Goal: Task Accomplishment & Management: Complete application form

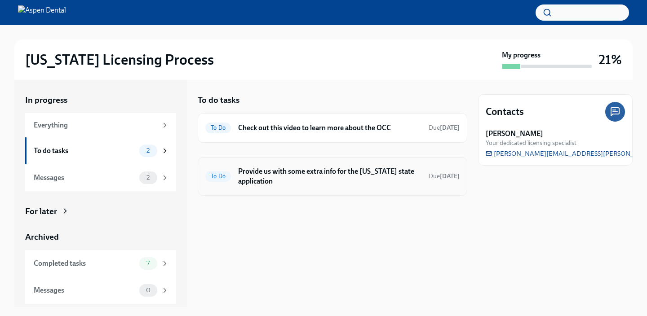
click at [261, 177] on h6 "Provide us with some extra info for the [US_STATE] state application" at bounding box center [329, 177] width 183 height 20
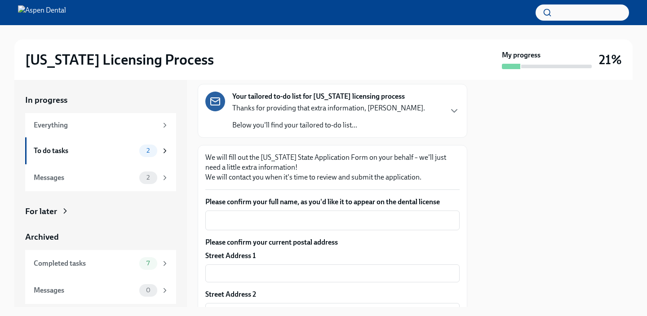
scroll to position [73, 0]
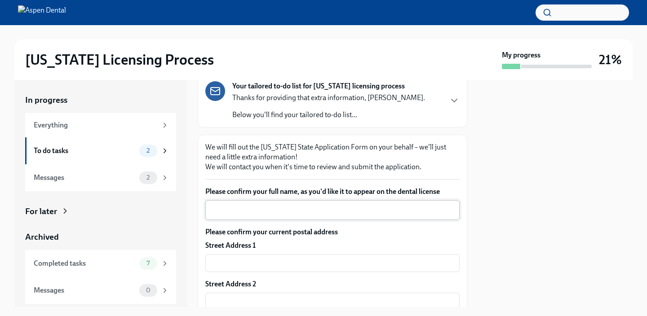
click at [277, 206] on textarea "Please confirm your full name, as you'd like it to appear on the dental license" at bounding box center [332, 210] width 243 height 11
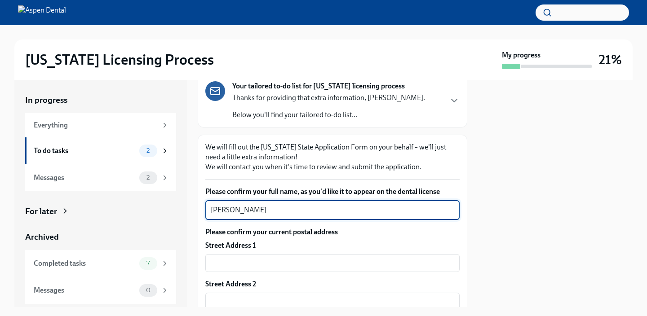
type textarea "[PERSON_NAME]"
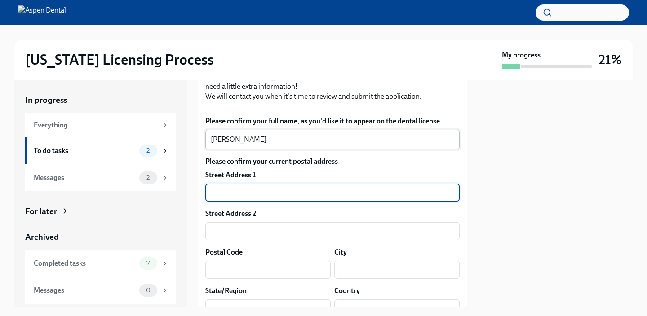
scroll to position [209, 0]
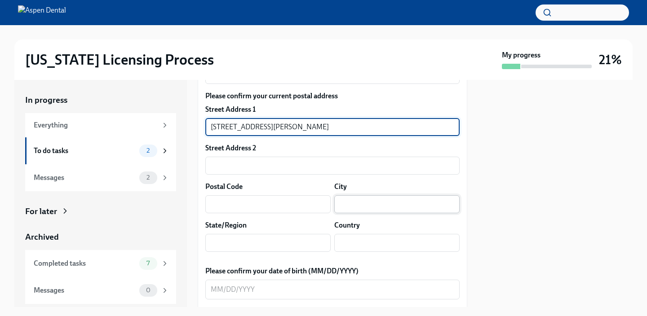
type input "[STREET_ADDRESS][PERSON_NAME]"
click at [407, 212] on input "text" at bounding box center [396, 204] width 125 height 18
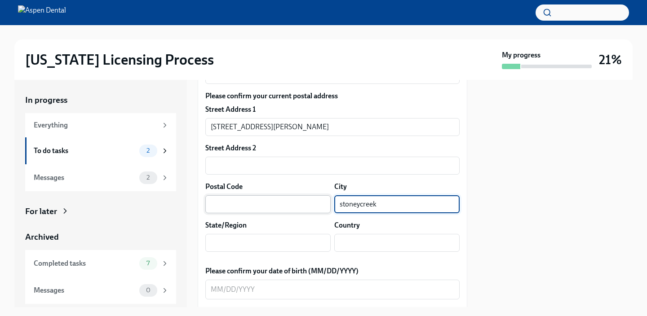
type input "stoneycreek"
click at [228, 204] on input "text" at bounding box center [267, 204] width 125 height 18
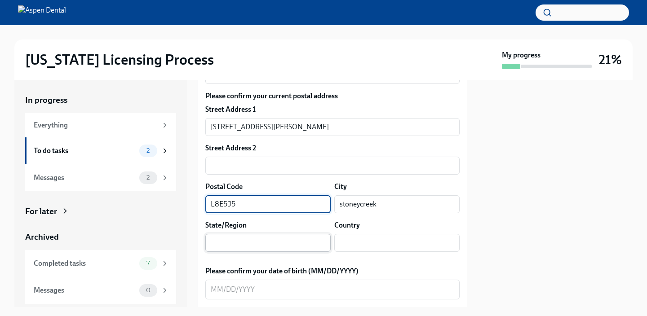
type input "L8E5J5"
click at [266, 239] on input "text" at bounding box center [267, 243] width 125 height 18
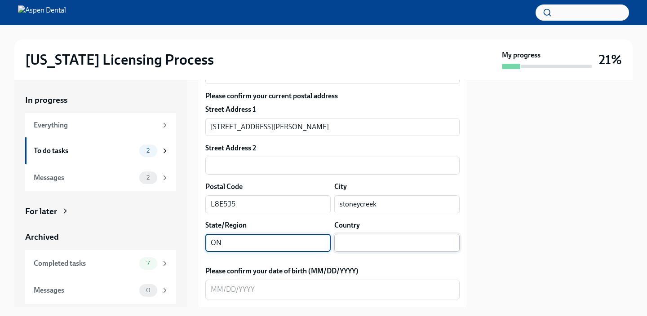
type input "ON"
click at [414, 247] on input "text" at bounding box center [396, 243] width 125 height 18
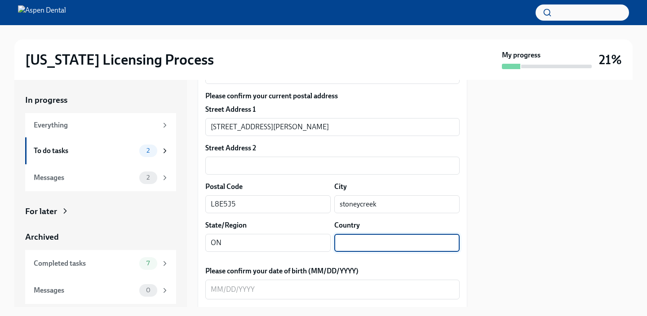
type input "V"
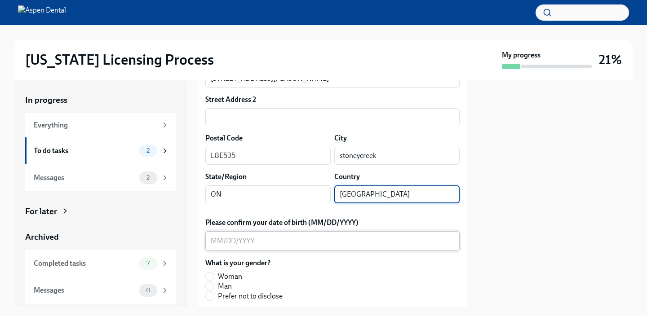
scroll to position [274, 0]
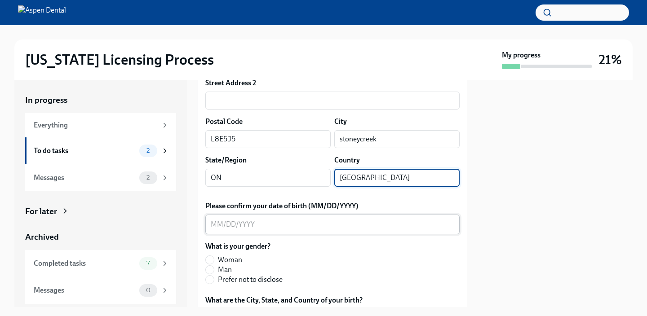
type input "[GEOGRAPHIC_DATA]"
click at [218, 223] on textarea "Please confirm your date of birth (MM/DD/YYYY)" at bounding box center [332, 224] width 243 height 11
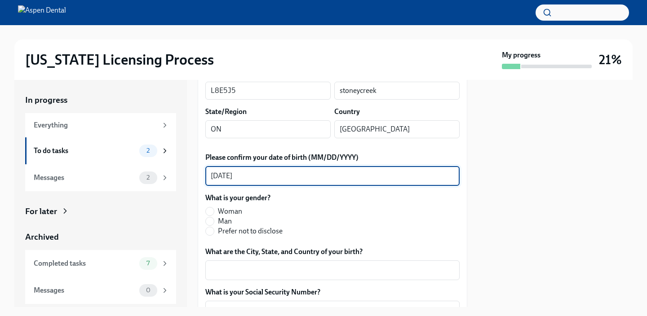
scroll to position [328, 0]
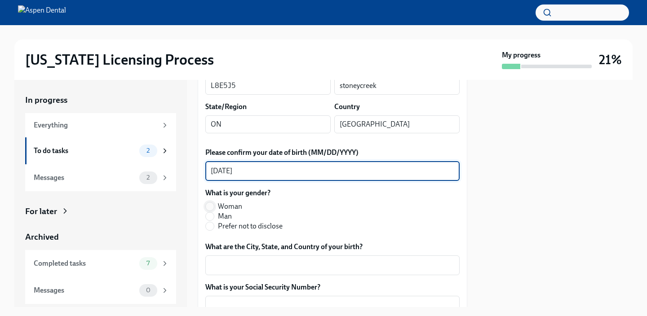
type textarea "[DATE]"
click at [212, 207] on input "Woman" at bounding box center [210, 207] width 8 height 8
radio input "true"
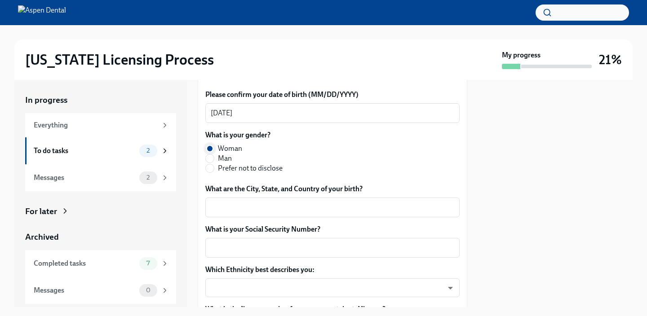
scroll to position [393, 0]
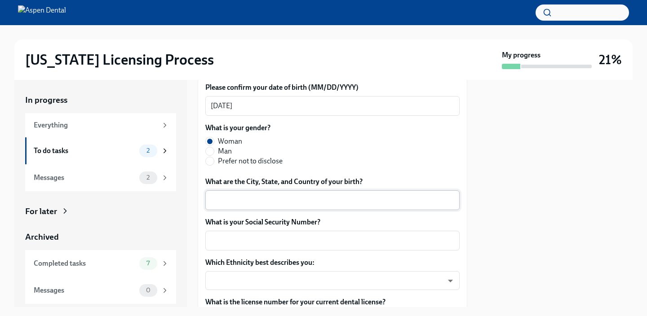
click at [225, 203] on textarea "What are the City, State, and Country of your birth?" at bounding box center [332, 200] width 243 height 11
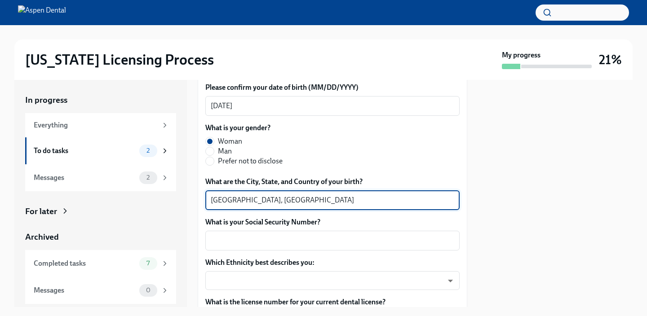
type textarea "[GEOGRAPHIC_DATA], [GEOGRAPHIC_DATA]"
click at [244, 230] on div "What is your Social Security Number? x ​" at bounding box center [332, 233] width 254 height 33
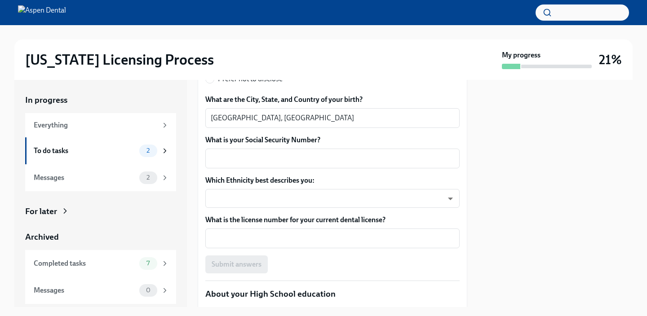
scroll to position [478, 0]
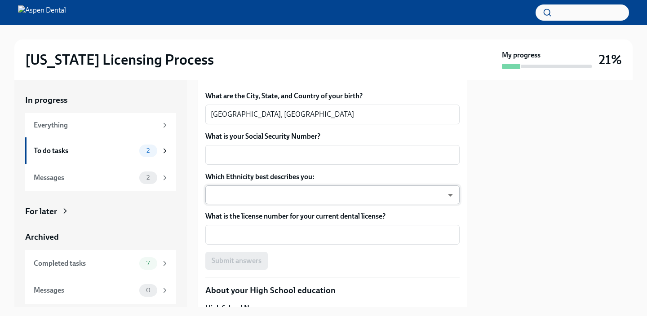
click at [449, 194] on body "[US_STATE] Licensing Process My progress 21% In progress Everything To do tasks…" at bounding box center [323, 158] width 647 height 316
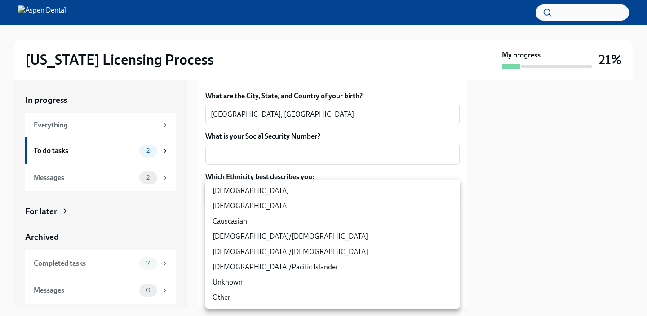
click at [381, 213] on li "[DEMOGRAPHIC_DATA]" at bounding box center [332, 206] width 254 height 15
type input "930Z9RFkx"
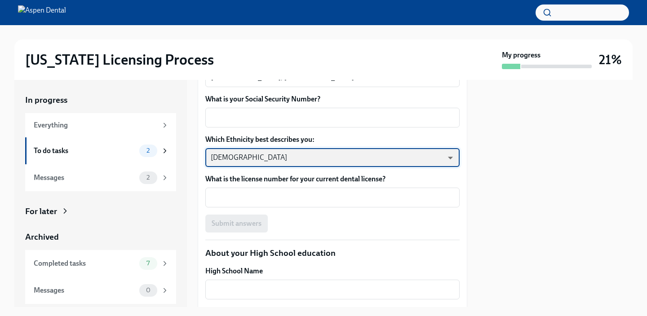
scroll to position [520, 0]
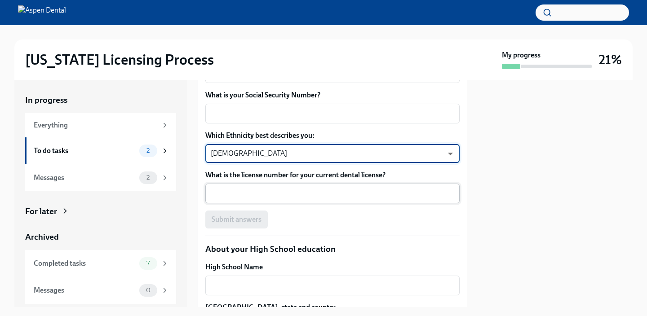
click at [349, 194] on textarea "What is the license number for your current dental license?" at bounding box center [332, 193] width 243 height 11
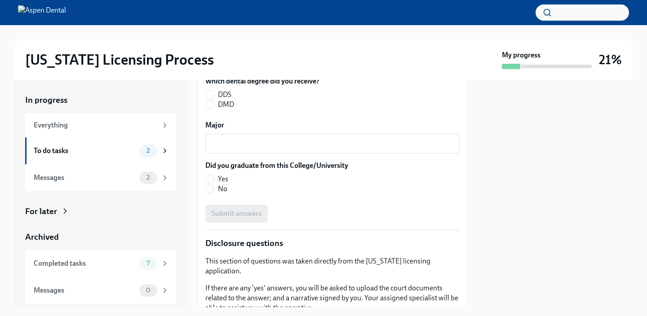
scroll to position [1303, 0]
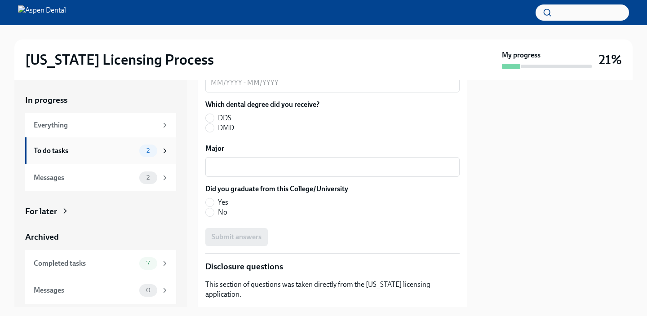
click at [161, 149] on icon at bounding box center [165, 151] width 8 height 8
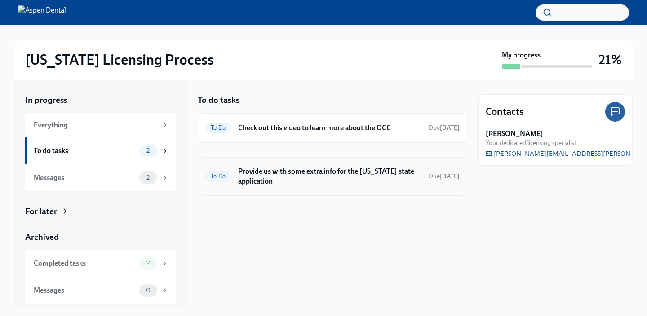
click at [239, 174] on h6 "Provide us with some extra info for the [US_STATE] state application" at bounding box center [329, 177] width 183 height 20
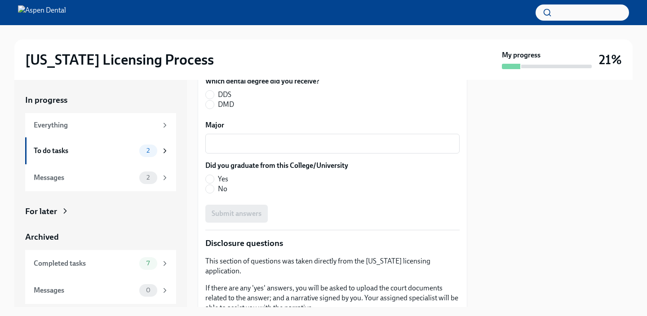
scroll to position [1325, 0]
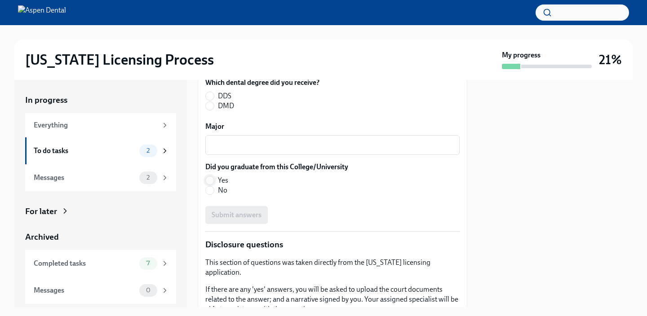
click at [212, 180] on input "Yes" at bounding box center [210, 181] width 8 height 8
radio input "true"
click at [246, 148] on textarea "Major" at bounding box center [332, 145] width 243 height 11
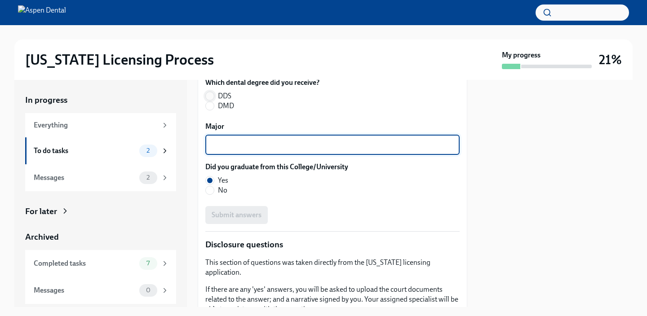
click at [212, 93] on input "DDS" at bounding box center [210, 96] width 8 height 8
radio input "true"
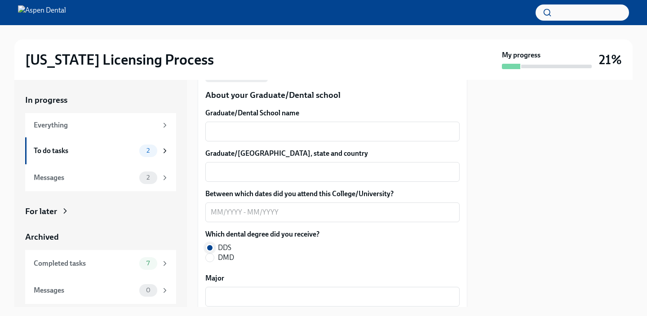
scroll to position [1154, 0]
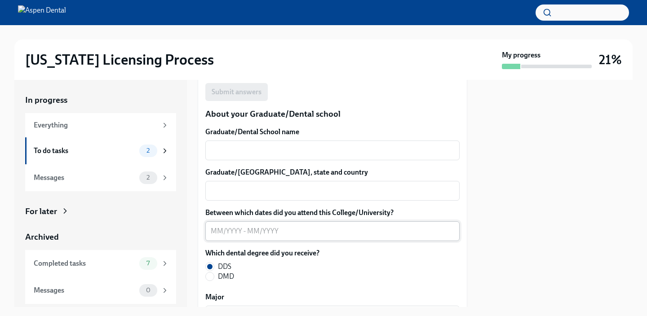
click at [226, 232] on textarea "Between which dates did you attend this College/University?" at bounding box center [332, 231] width 243 height 11
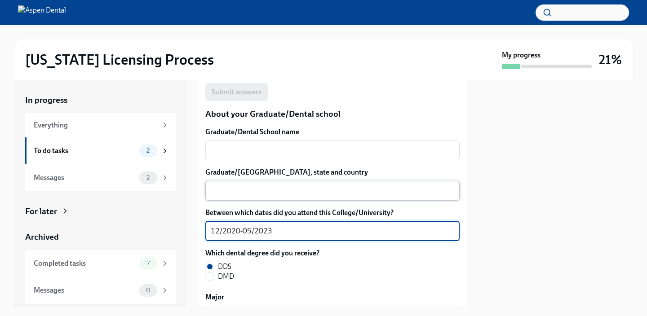
type textarea "12/2020-05/2023"
click at [252, 185] on div "x ​" at bounding box center [332, 191] width 254 height 20
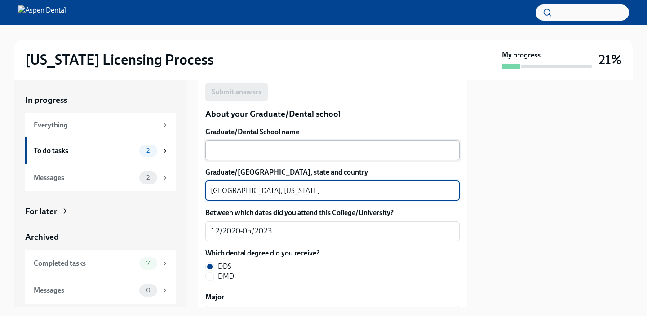
type textarea "[GEOGRAPHIC_DATA], [US_STATE]"
click at [312, 156] on div "x ​" at bounding box center [332, 151] width 254 height 20
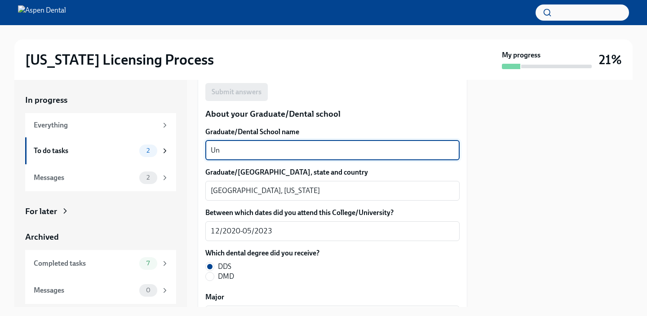
type textarea "U"
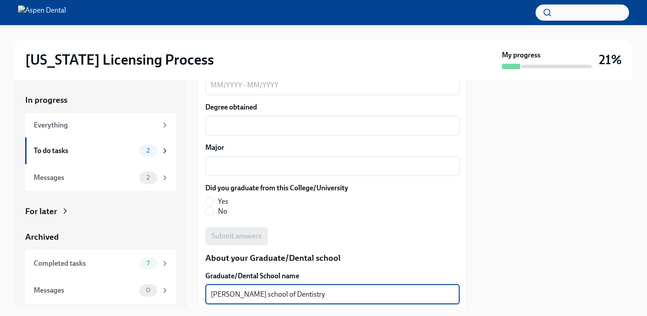
scroll to position [1009, 0]
type textarea "[PERSON_NAME] school of Dentistry"
click at [212, 202] on input "Yes" at bounding box center [210, 202] width 8 height 8
radio input "true"
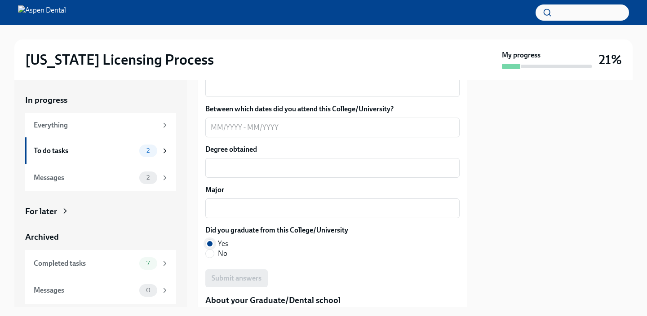
scroll to position [966, 0]
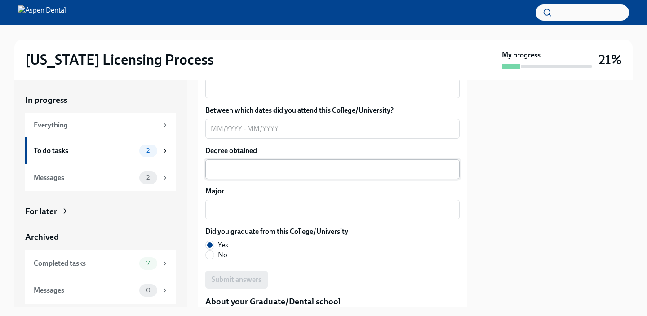
click at [250, 165] on textarea "Degree obtained" at bounding box center [332, 169] width 243 height 11
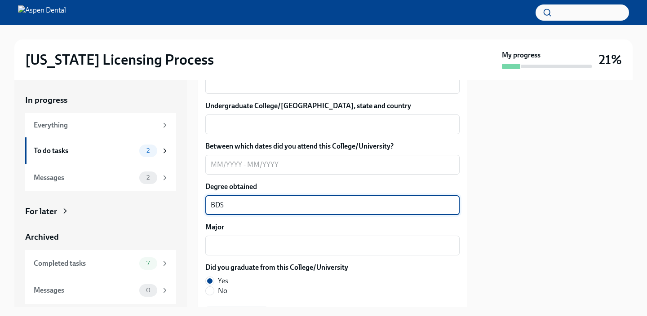
scroll to position [928, 0]
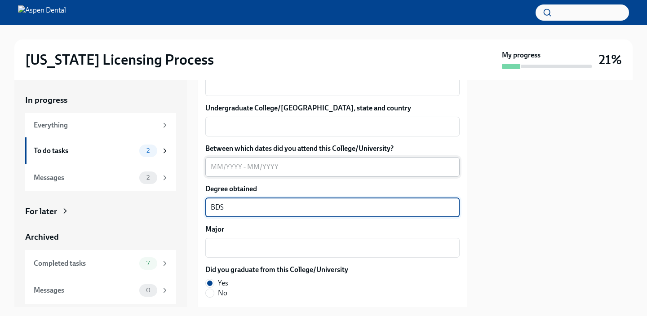
type textarea "BDS"
click at [233, 170] on textarea "Between which dates did you attend this College/University?" at bounding box center [332, 167] width 243 height 11
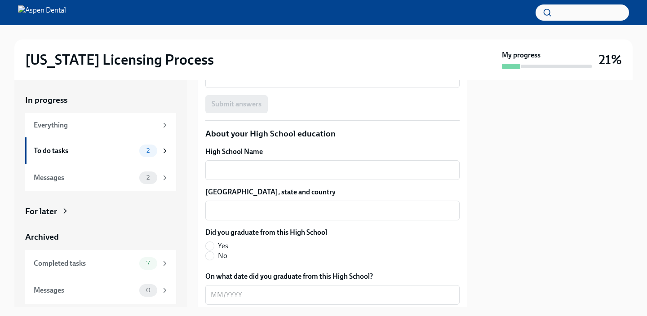
scroll to position [627, 0]
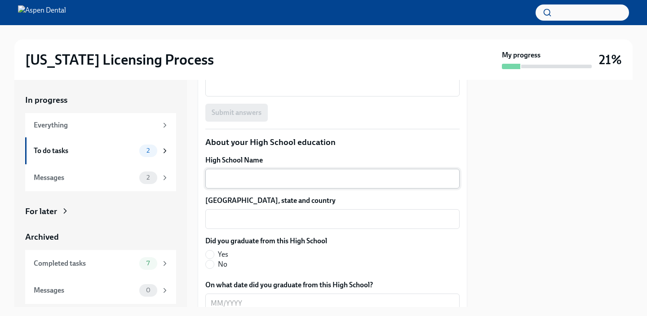
click at [232, 182] on textarea "High School Name" at bounding box center [332, 178] width 243 height 11
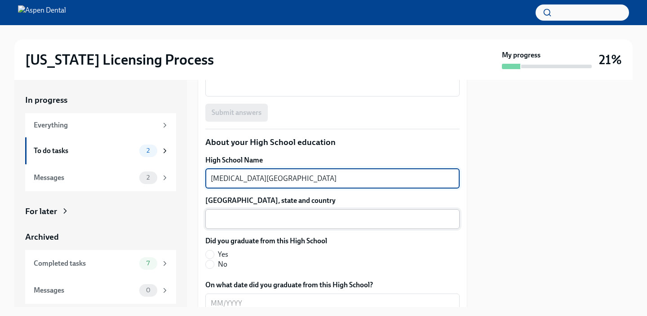
type textarea "[MEDICAL_DATA][GEOGRAPHIC_DATA]"
click at [279, 218] on textarea "[GEOGRAPHIC_DATA], state and country" at bounding box center [332, 219] width 243 height 11
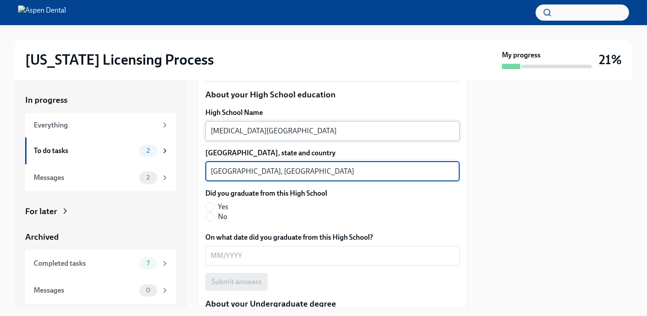
scroll to position [678, 0]
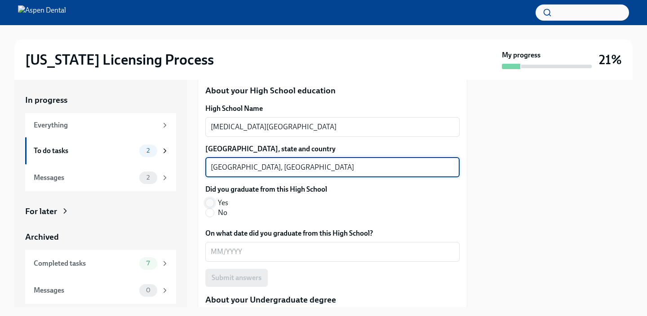
type textarea "[GEOGRAPHIC_DATA], [GEOGRAPHIC_DATA]"
click at [210, 203] on input "Yes" at bounding box center [210, 203] width 8 height 8
radio input "true"
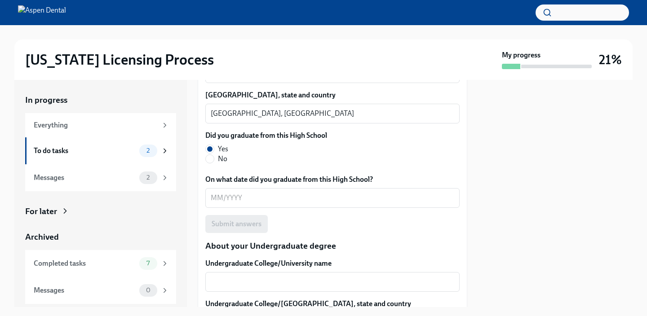
scroll to position [739, 0]
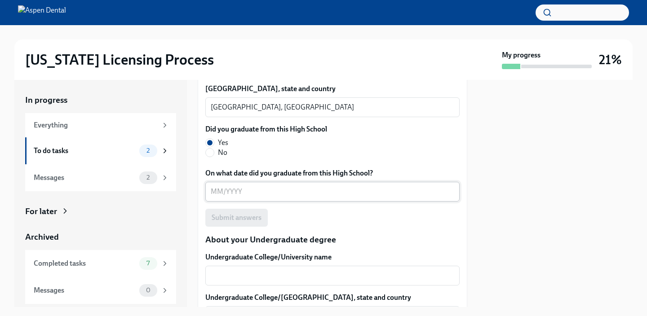
click at [214, 190] on textarea "On what date did you graduate from this High School?" at bounding box center [332, 191] width 243 height 11
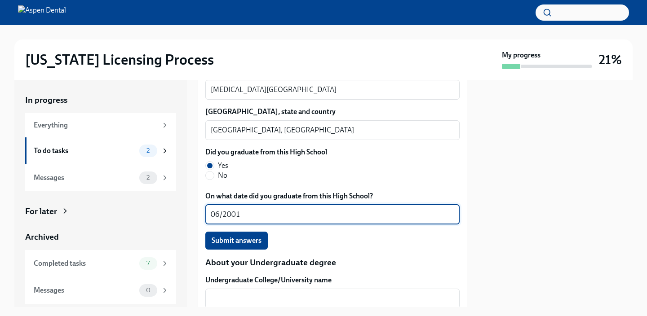
scroll to position [732, 0]
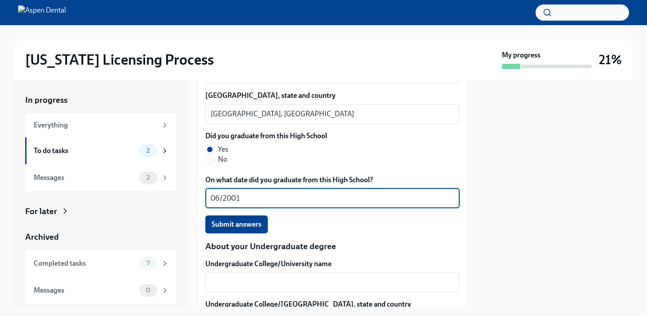
type textarea "06/2001"
click at [248, 224] on span "Submit answers" at bounding box center [237, 224] width 50 height 9
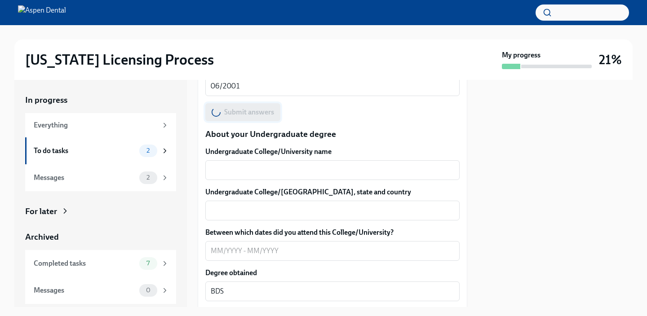
scroll to position [854, 0]
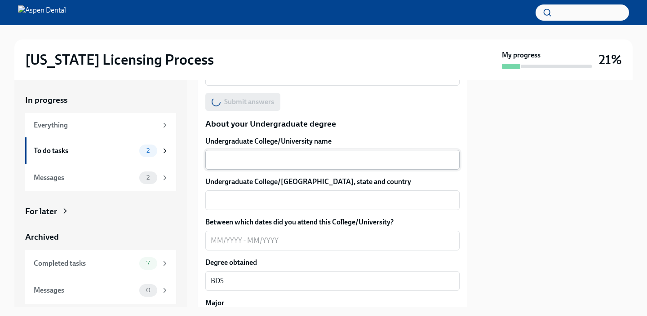
click at [250, 158] on textarea "Undergraduate College/University name" at bounding box center [332, 160] width 243 height 11
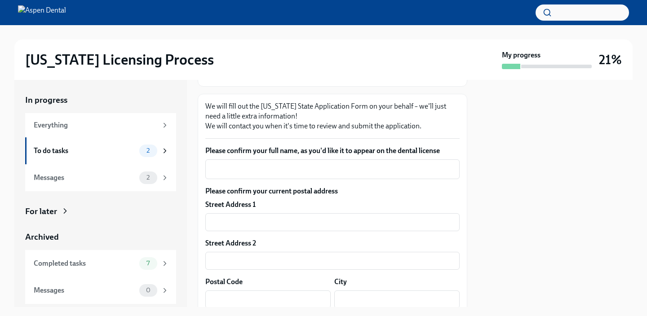
scroll to position [112, 0]
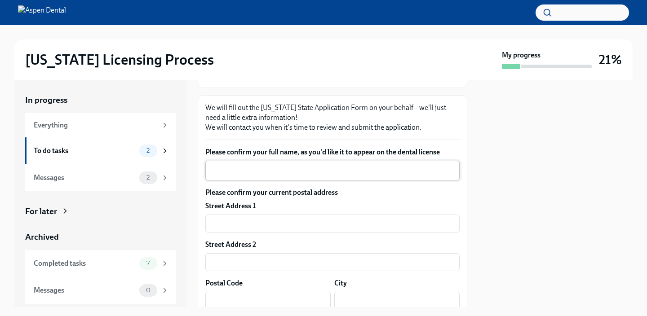
click at [323, 171] on textarea "Please confirm your full name, as you'd like it to appear on the dental license" at bounding box center [332, 170] width 243 height 11
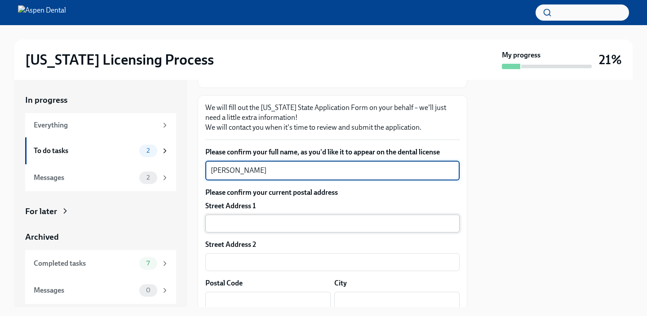
type textarea "[PERSON_NAME]"
click at [274, 222] on input "text" at bounding box center [332, 224] width 254 height 18
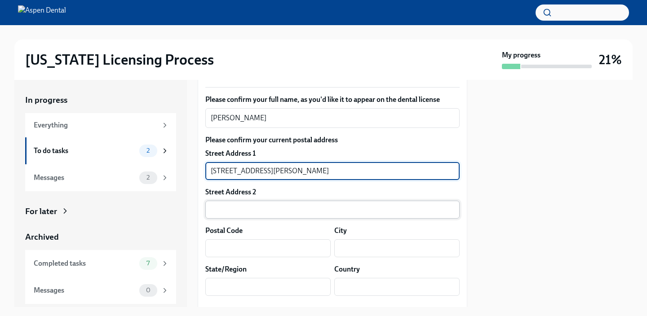
scroll to position [198, 0]
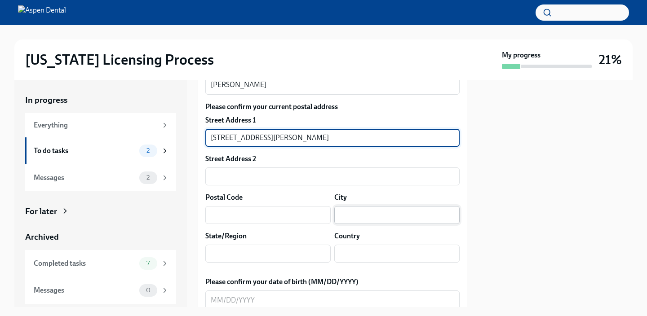
type input "[STREET_ADDRESS][PERSON_NAME]"
click at [356, 211] on input "text" at bounding box center [396, 215] width 125 height 18
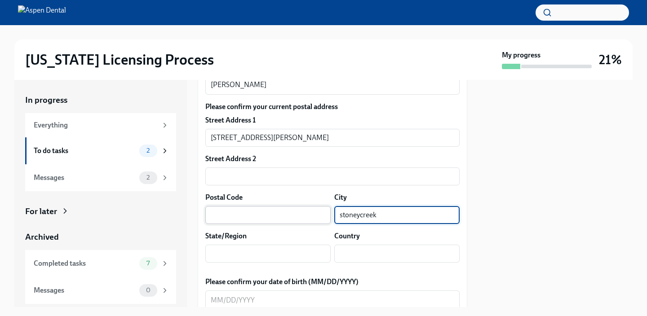
type input "stoneycreek"
click at [274, 218] on input "text" at bounding box center [267, 215] width 125 height 18
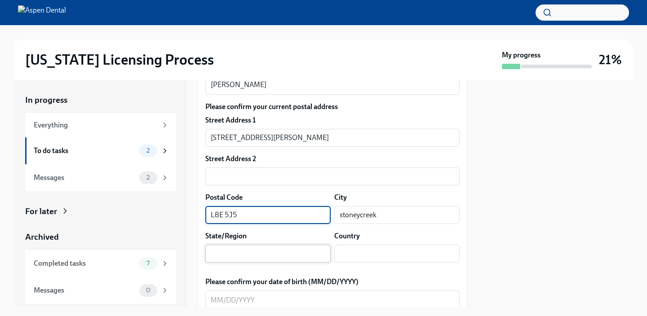
type input "L8E 5J5"
click at [271, 259] on input "text" at bounding box center [267, 254] width 125 height 18
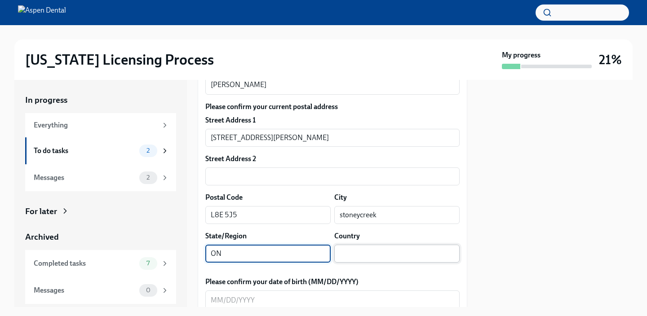
type input "ON"
click at [383, 255] on input "text" at bounding box center [396, 254] width 125 height 18
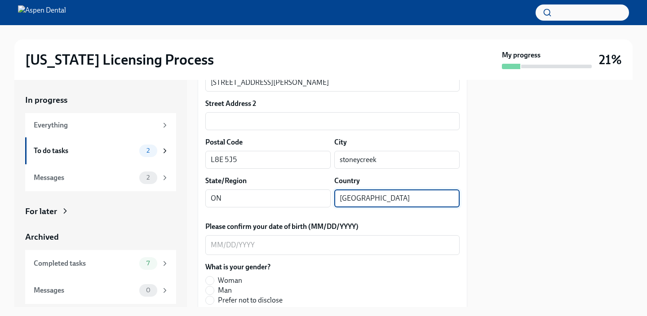
scroll to position [270, 0]
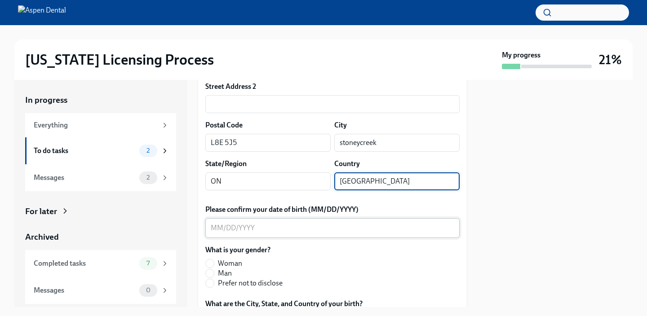
type input "[GEOGRAPHIC_DATA]"
click at [221, 226] on textarea "Please confirm your date of birth (MM/DD/YYYY)" at bounding box center [332, 228] width 243 height 11
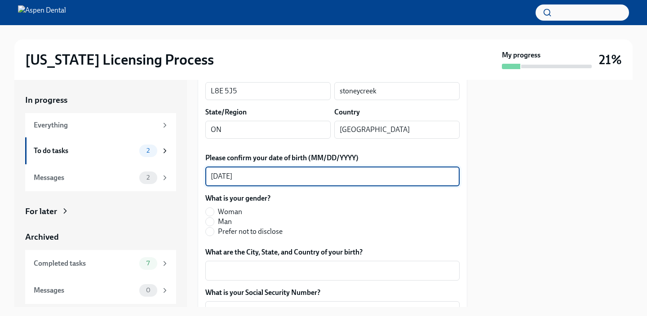
scroll to position [327, 0]
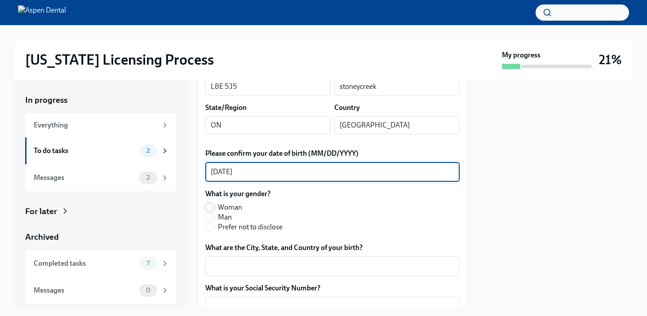
type textarea "[DATE]"
click at [212, 208] on input "Woman" at bounding box center [210, 208] width 8 height 8
radio input "true"
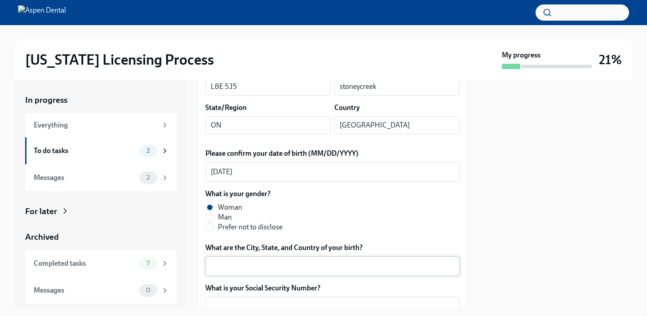
click at [253, 268] on textarea "What are the City, State, and Country of your birth?" at bounding box center [332, 266] width 243 height 11
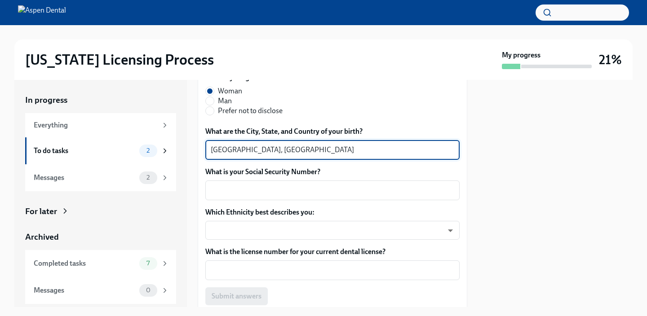
scroll to position [464, 0]
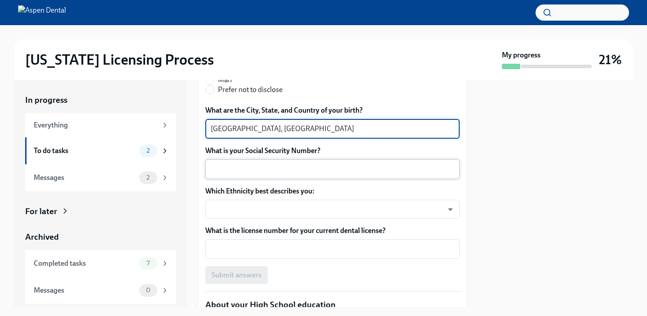
type textarea "[GEOGRAPHIC_DATA], [GEOGRAPHIC_DATA]"
click at [279, 168] on textarea "What is your Social Security Number?" at bounding box center [332, 169] width 243 height 11
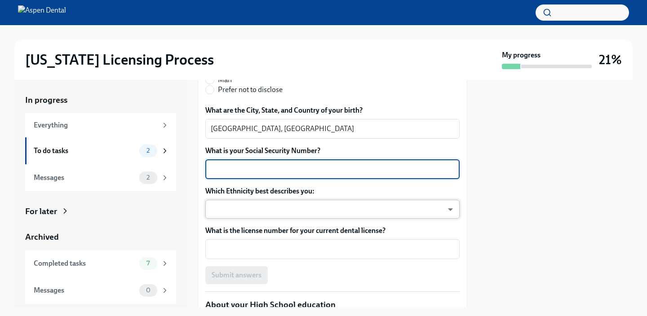
click at [452, 210] on body "[US_STATE] Licensing Process My progress 21% In progress Everything To do tasks…" at bounding box center [323, 158] width 647 height 316
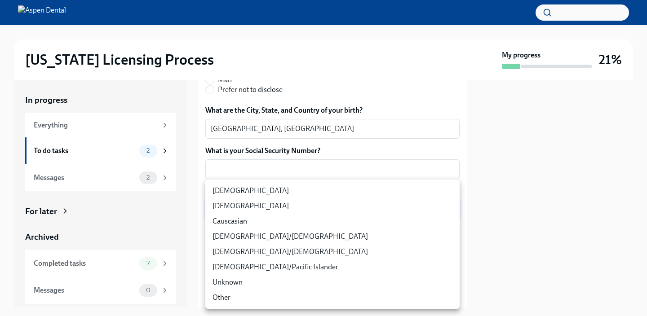
click at [344, 210] on li "[DEMOGRAPHIC_DATA]" at bounding box center [332, 206] width 254 height 15
type input "930Z9RFkx"
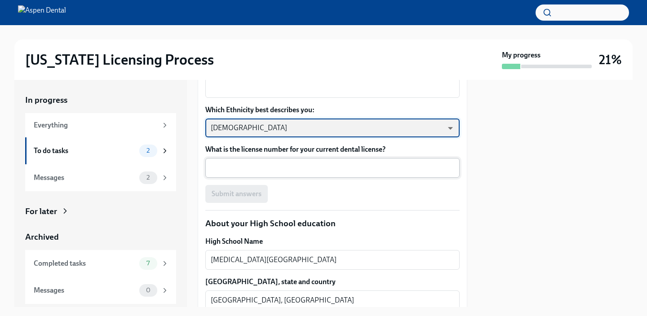
scroll to position [536, 0]
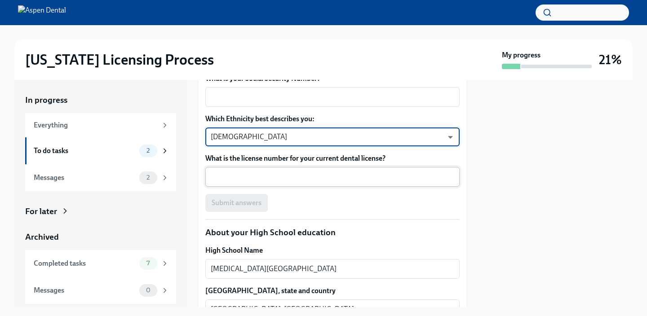
click at [341, 177] on textarea "What is the license number for your current dental license?" at bounding box center [332, 177] width 243 height 11
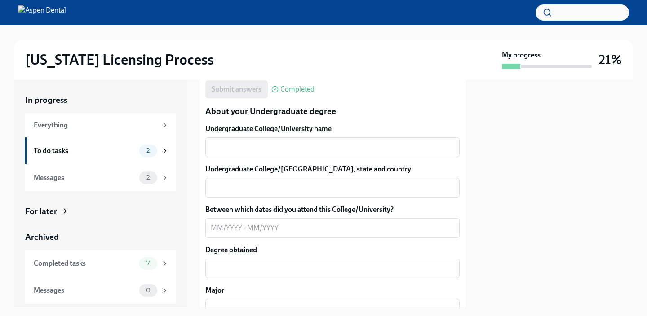
scroll to position [866, 0]
type textarea "064970"
click at [318, 151] on textarea "Undergraduate College/University name" at bounding box center [332, 148] width 243 height 11
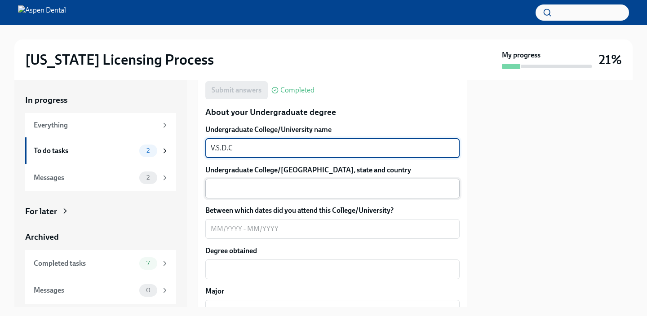
type textarea "V.S.D.C"
click at [312, 189] on textarea "Undergraduate College/[GEOGRAPHIC_DATA], state and country" at bounding box center [332, 188] width 243 height 11
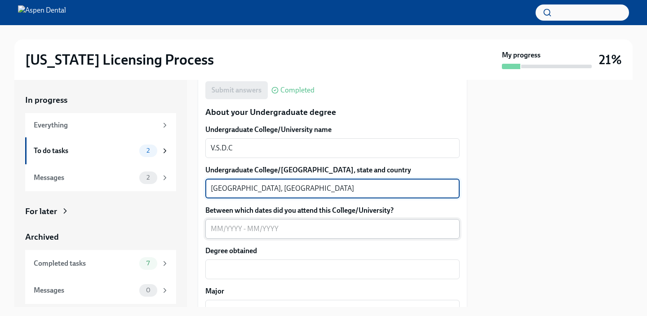
type textarea "[GEOGRAPHIC_DATA], [GEOGRAPHIC_DATA]"
click at [217, 231] on textarea "Between which dates did you attend this College/University?" at bounding box center [332, 229] width 243 height 11
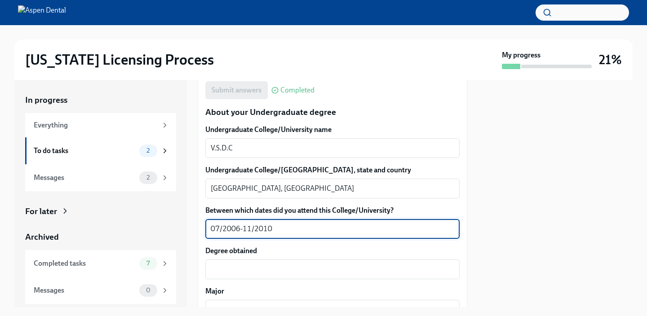
click at [238, 230] on textarea "07/2006-11/2010" at bounding box center [332, 229] width 243 height 11
click at [276, 229] on textarea "07/2002-11/2010" at bounding box center [332, 229] width 243 height 11
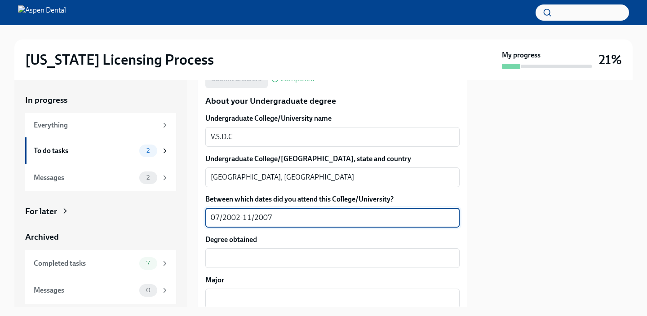
scroll to position [884, 0]
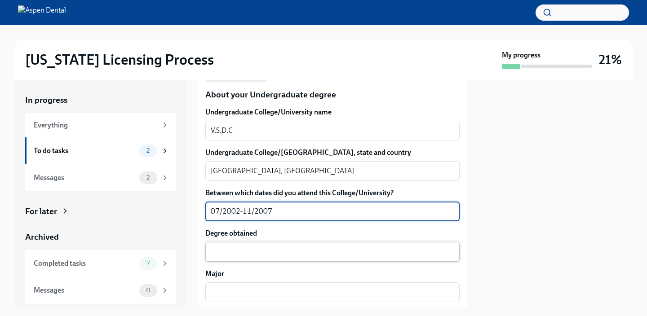
type textarea "07/2002-11/2007"
click at [270, 247] on textarea "Degree obtained" at bounding box center [332, 252] width 243 height 11
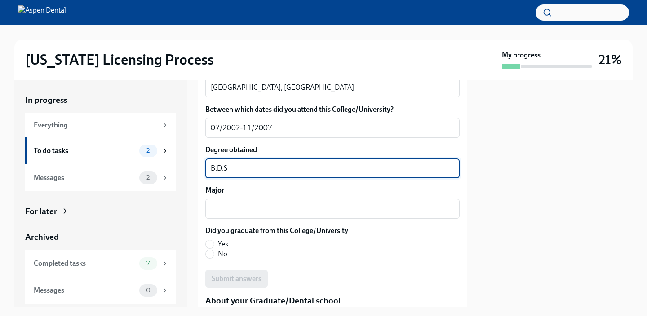
scroll to position [972, 0]
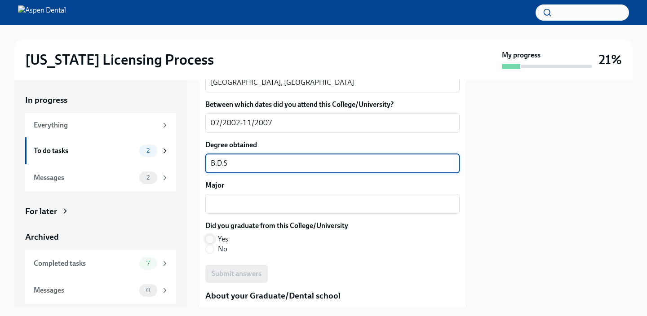
type textarea "B.D.S"
click at [211, 235] on span at bounding box center [209, 239] width 9 height 9
click at [211, 235] on input "Yes" at bounding box center [210, 239] width 8 height 8
radio input "true"
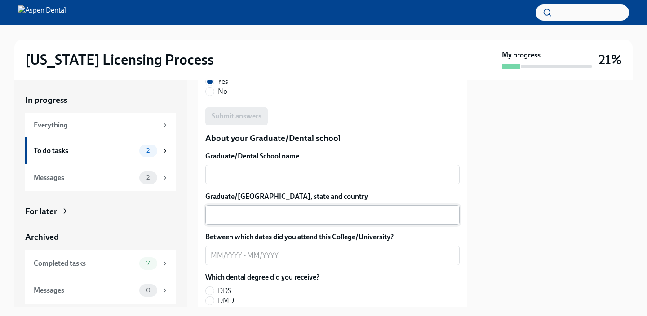
scroll to position [1129, 0]
click at [235, 179] on textarea "Graduate/Dental School name" at bounding box center [332, 175] width 243 height 11
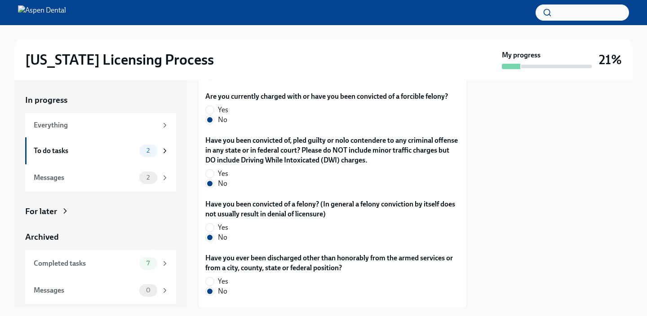
scroll to position [1962, 0]
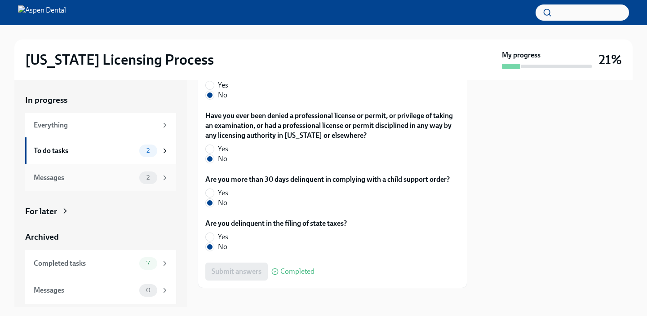
click at [136, 182] on div "Messages 2" at bounding box center [101, 178] width 135 height 13
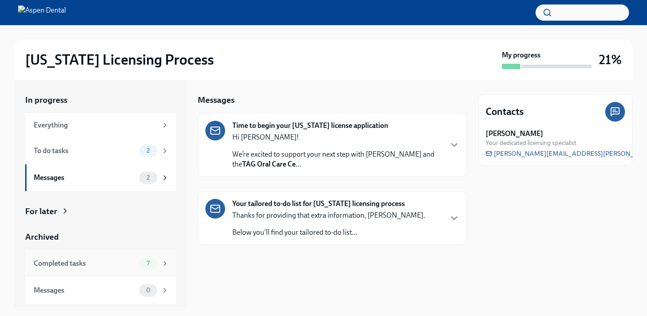
click at [153, 265] on span "7" at bounding box center [148, 263] width 14 height 7
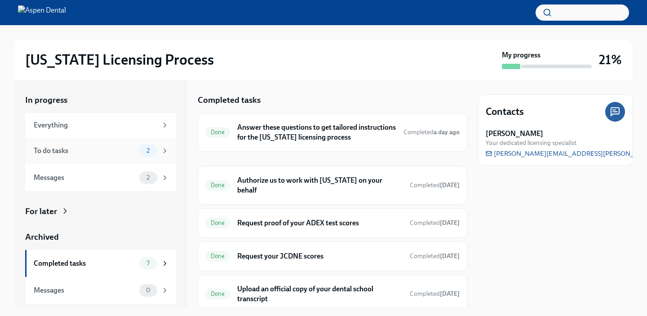
click at [153, 149] on span "2" at bounding box center [148, 150] width 14 height 7
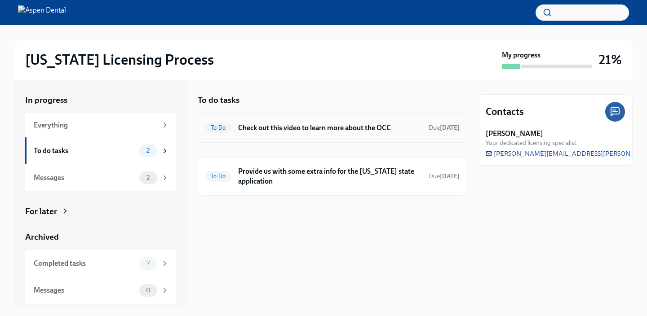
click at [284, 128] on h6 "Check out this video to learn more about the OCC" at bounding box center [329, 128] width 183 height 10
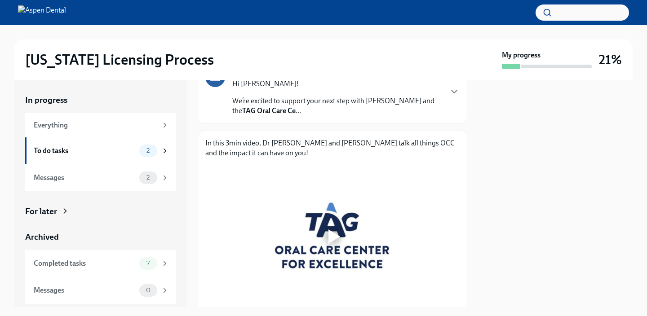
scroll to position [153, 0]
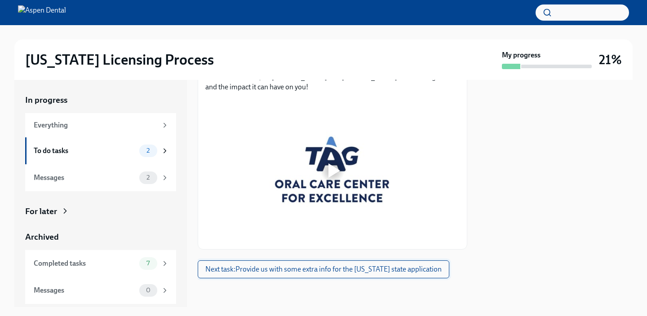
click at [293, 264] on button "Next task : Provide us with some extra info for the [US_STATE] state application" at bounding box center [324, 270] width 252 height 18
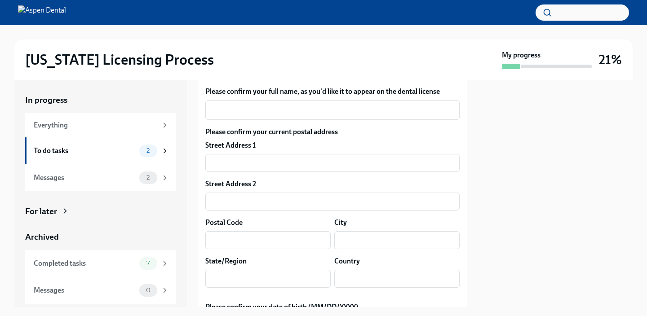
scroll to position [175, 0]
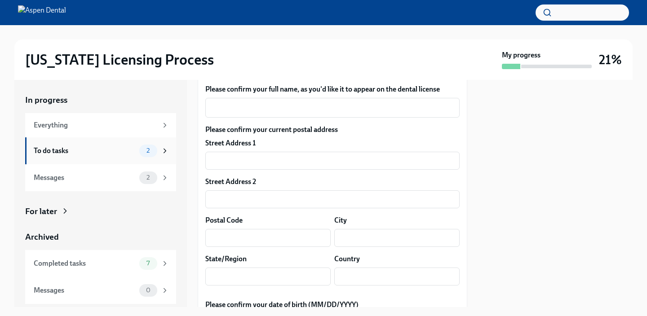
click at [148, 152] on span "2" at bounding box center [148, 150] width 14 height 7
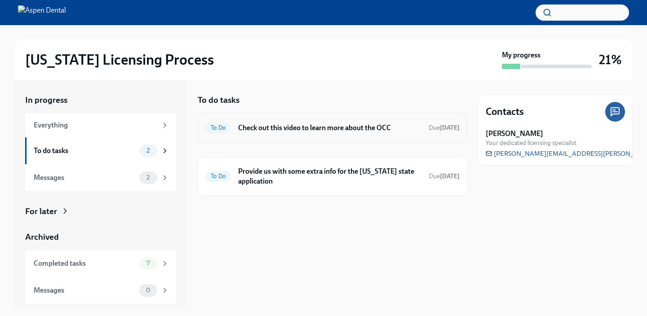
click at [297, 127] on h6 "Check out this video to learn more about the OCC" at bounding box center [329, 128] width 183 height 10
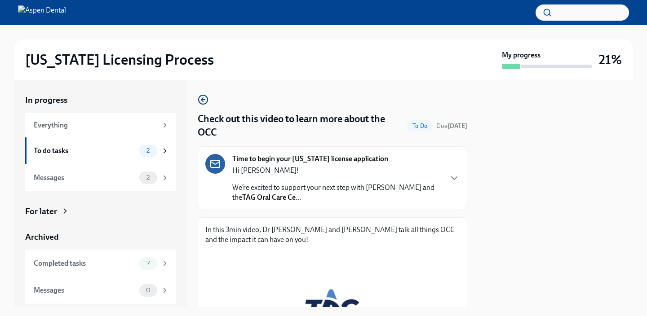
click at [269, 203] on p "We’re excited to support your next step with Aspen Dental and the TAG Oral Care…" at bounding box center [336, 193] width 209 height 20
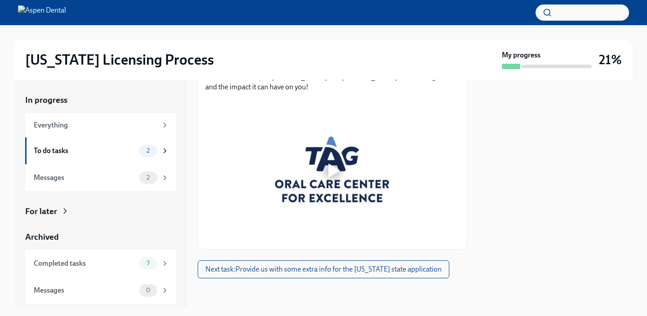
scroll to position [528, 0]
click at [300, 202] on div at bounding box center [332, 170] width 254 height 143
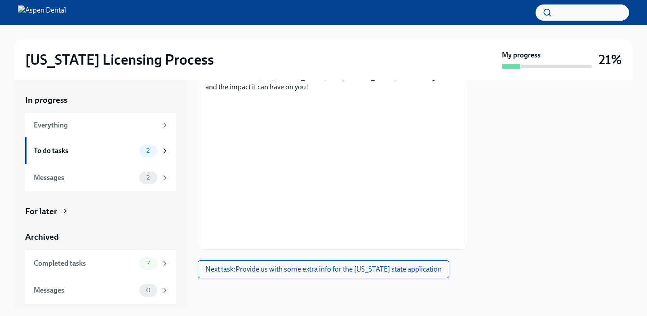
click at [393, 275] on button "Next task : Provide us with some extra info for the [US_STATE] state application" at bounding box center [324, 270] width 252 height 18
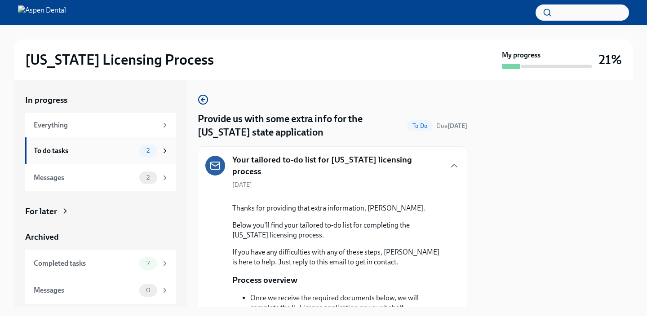
click at [149, 146] on div "2" at bounding box center [148, 151] width 18 height 13
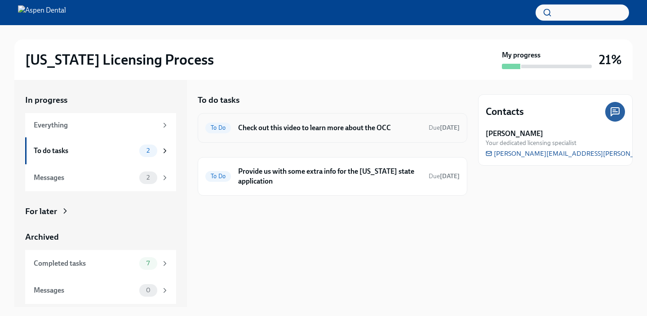
click at [222, 126] on span "To Do" at bounding box center [218, 127] width 26 height 7
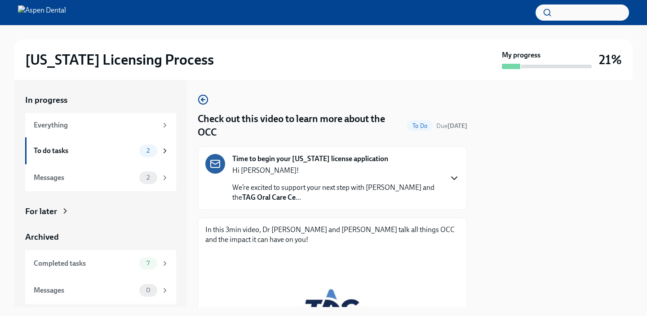
click at [454, 176] on icon "button" at bounding box center [454, 178] width 11 height 11
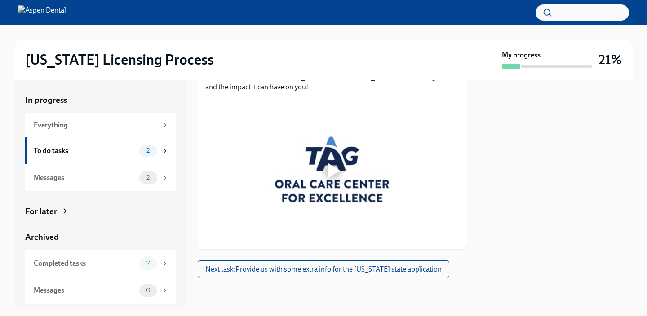
scroll to position [528, 0]
click at [355, 198] on div at bounding box center [332, 170] width 254 height 143
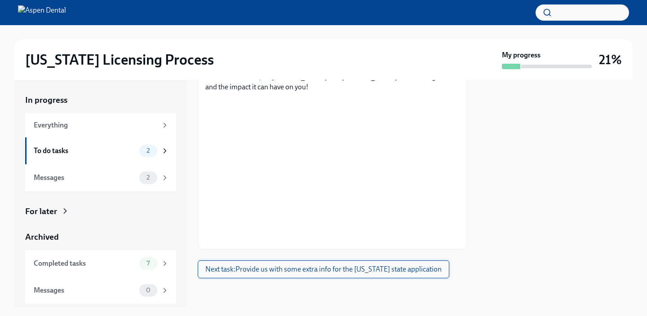
click at [332, 272] on span "Next task : Provide us with some extra info for the [US_STATE] state application" at bounding box center [323, 269] width 236 height 9
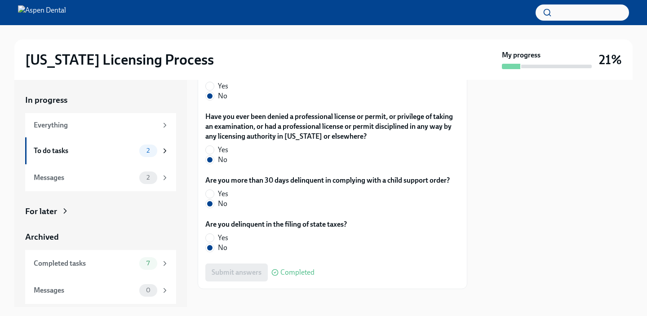
scroll to position [2302, 0]
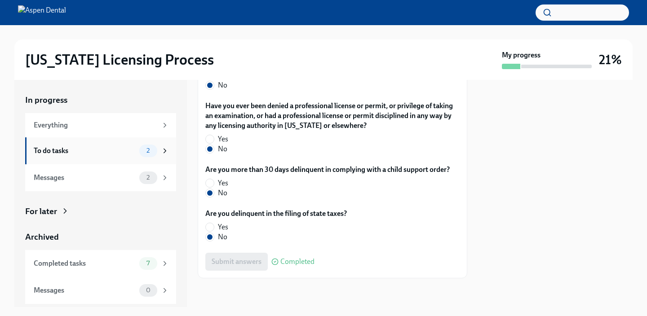
click at [145, 151] on span "2" at bounding box center [148, 150] width 14 height 7
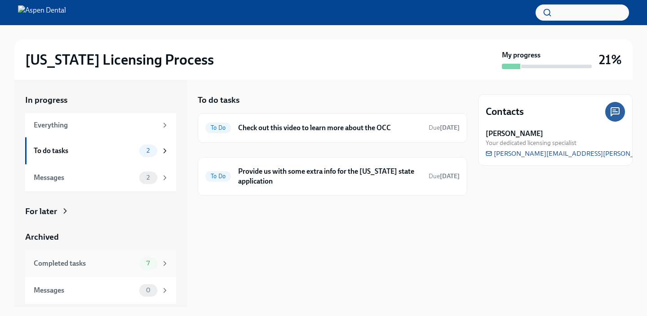
click at [146, 264] on span "7" at bounding box center [148, 263] width 14 height 7
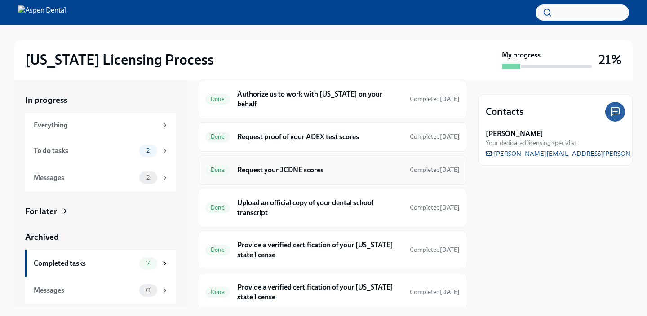
scroll to position [110, 0]
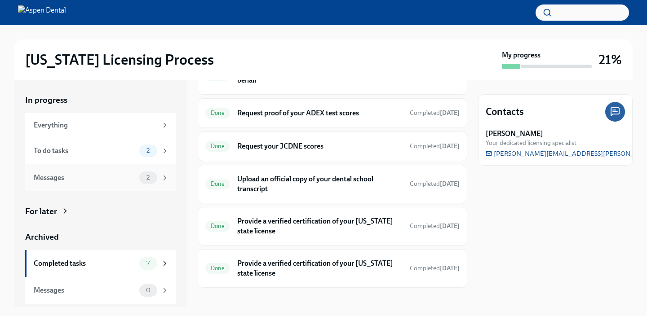
click at [148, 179] on span "2" at bounding box center [148, 177] width 14 height 7
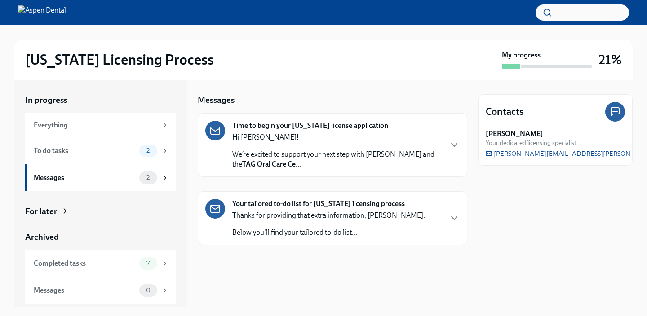
click at [250, 229] on p "Below you'll find your tailored to-do list..." at bounding box center [328, 233] width 193 height 10
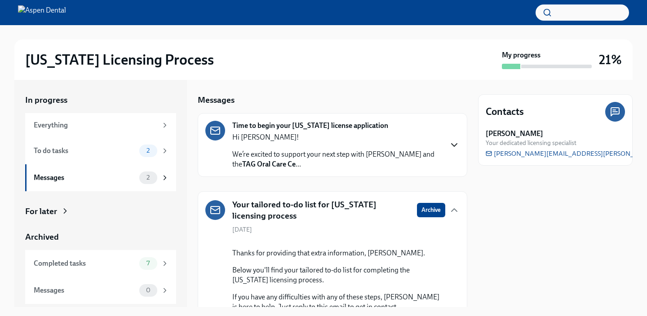
click at [450, 142] on icon "button" at bounding box center [454, 145] width 11 height 11
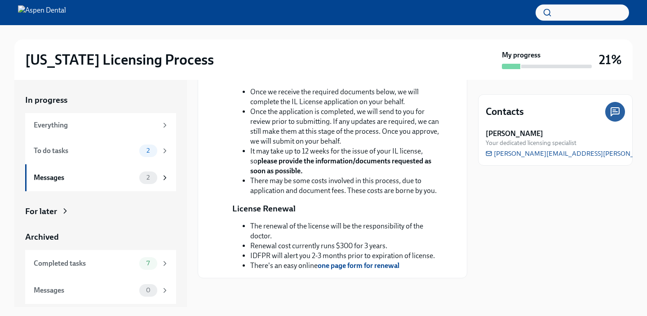
scroll to position [684, 0]
click at [164, 174] on icon at bounding box center [165, 178] width 8 height 8
click at [162, 149] on icon at bounding box center [165, 151] width 8 height 8
